Goal: Task Accomplishment & Management: Manage account settings

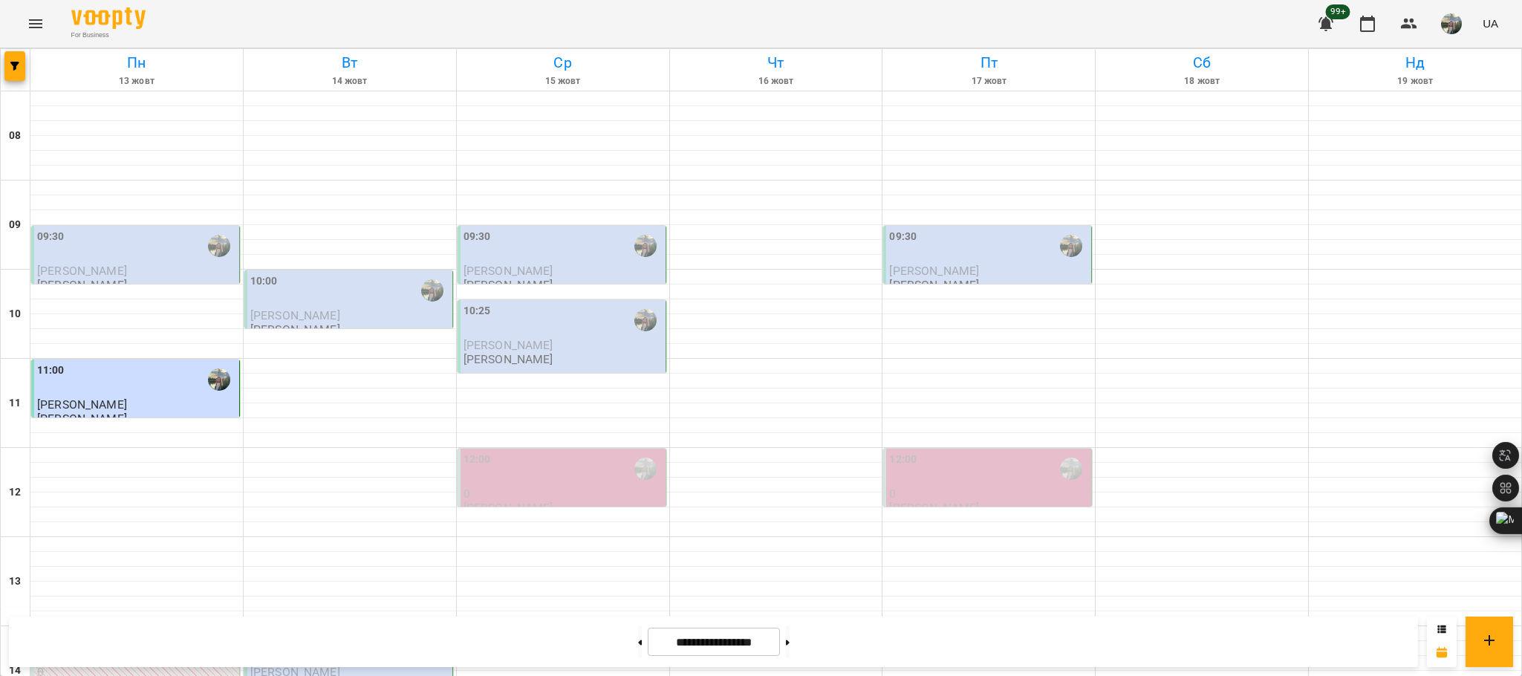
click at [107, 232] on div "09:30 [PERSON_NAME] [PERSON_NAME]" at bounding box center [135, 260] width 209 height 69
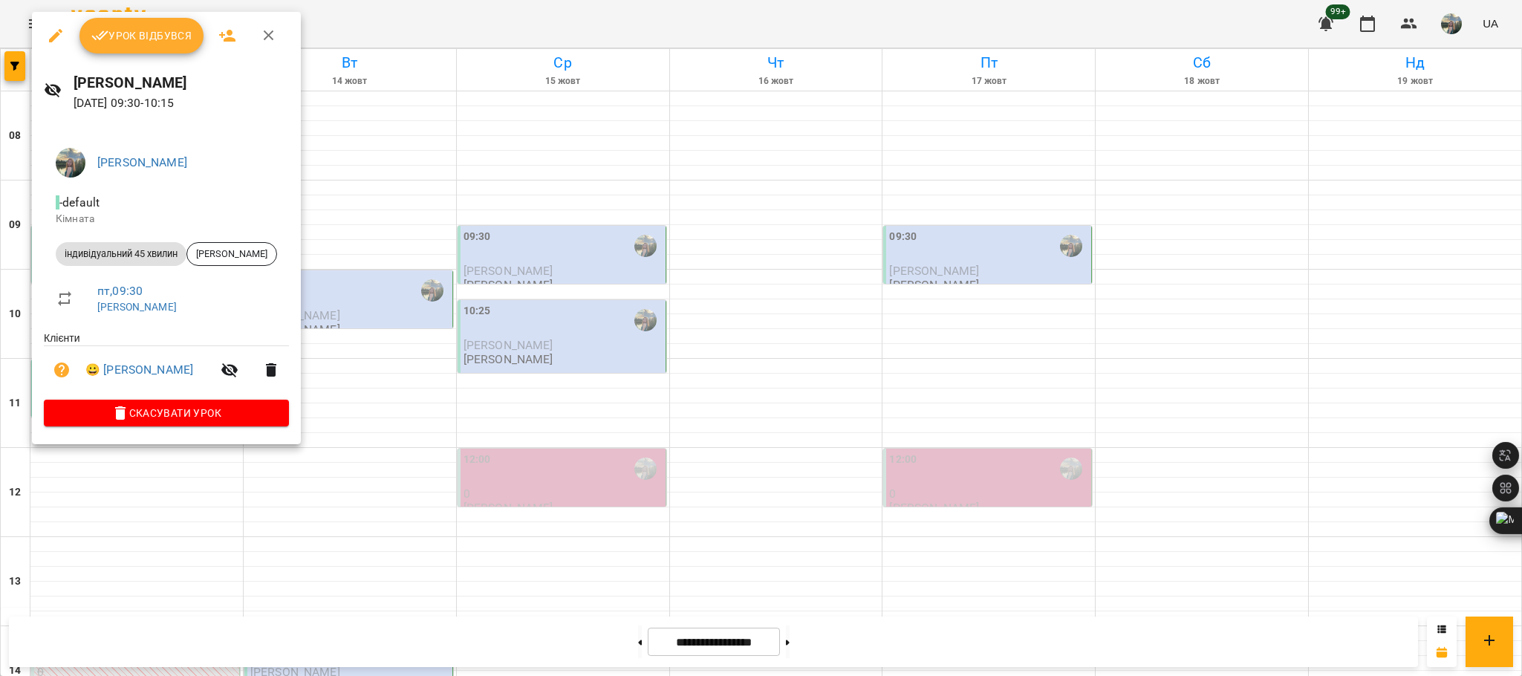
click at [154, 51] on button "Урок відбувся" at bounding box center [141, 36] width 125 height 36
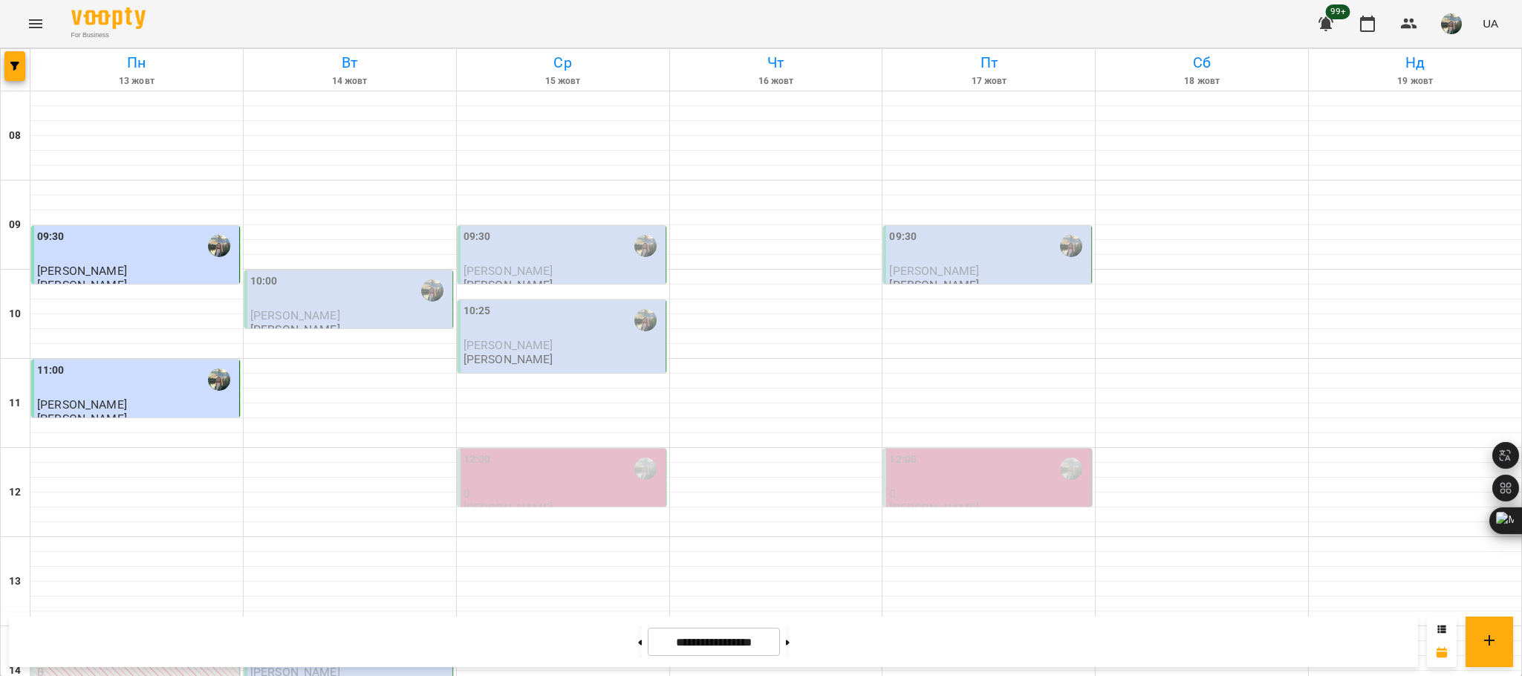
scroll to position [729, 0]
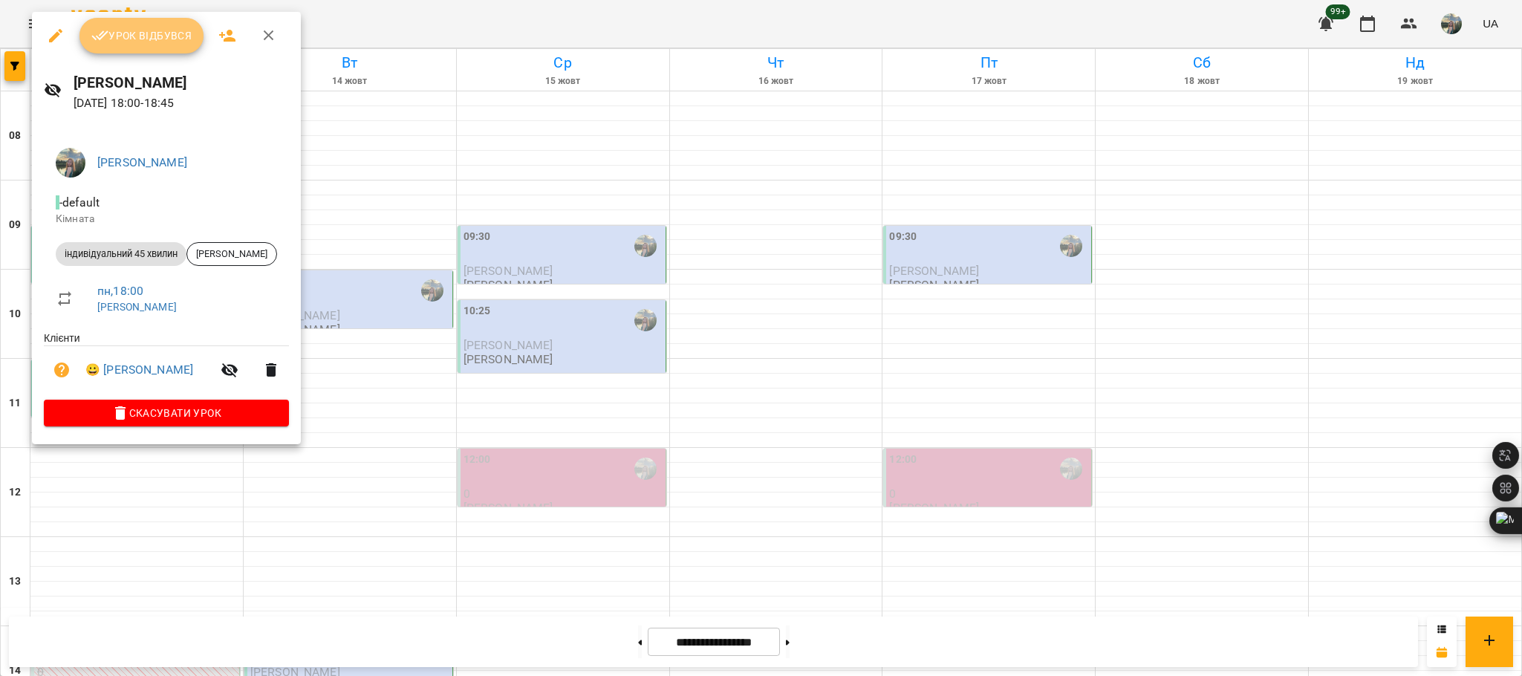
click at [143, 48] on button "Урок відбувся" at bounding box center [141, 36] width 125 height 36
